Goal: Task Accomplishment & Management: Use online tool/utility

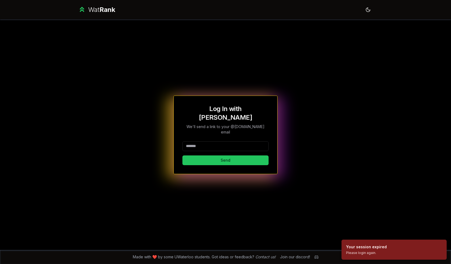
click at [205, 142] on input at bounding box center [225, 147] width 86 height 10
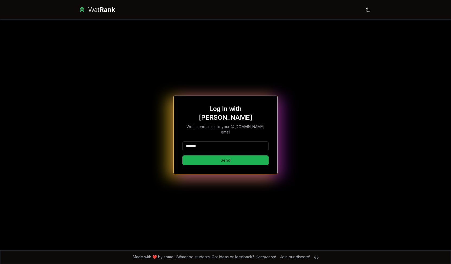
type input "*******"
click at [193, 156] on button "Send" at bounding box center [225, 161] width 86 height 10
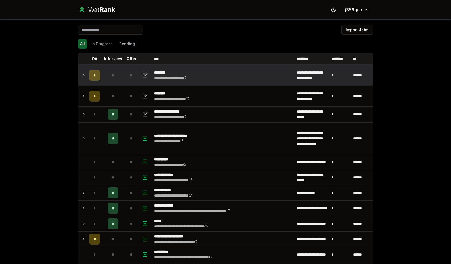
click at [82, 75] on icon at bounding box center [84, 75] width 4 height 7
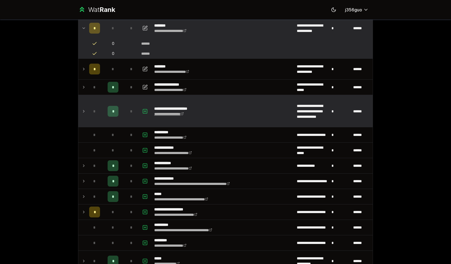
scroll to position [50, 0]
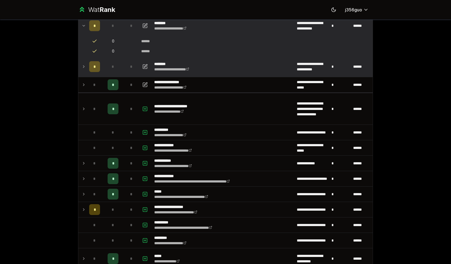
click at [82, 65] on icon at bounding box center [84, 66] width 4 height 7
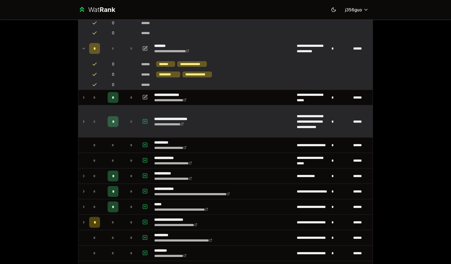
scroll to position [67, 0]
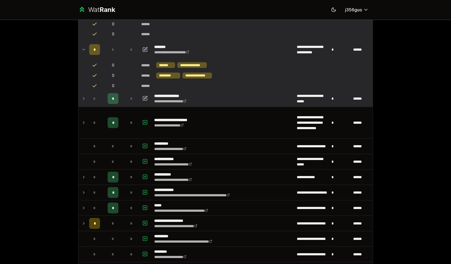
click at [82, 98] on icon at bounding box center [84, 98] width 4 height 7
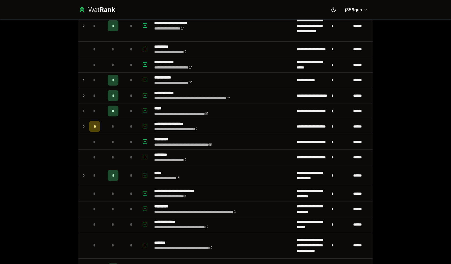
scroll to position [194, 0]
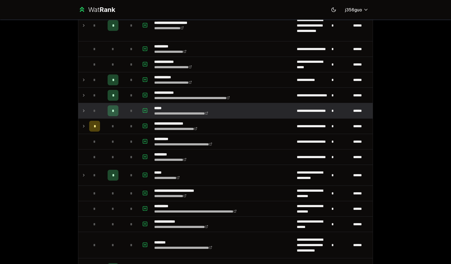
click at [82, 108] on icon at bounding box center [84, 111] width 4 height 7
